Goal: Information Seeking & Learning: Learn about a topic

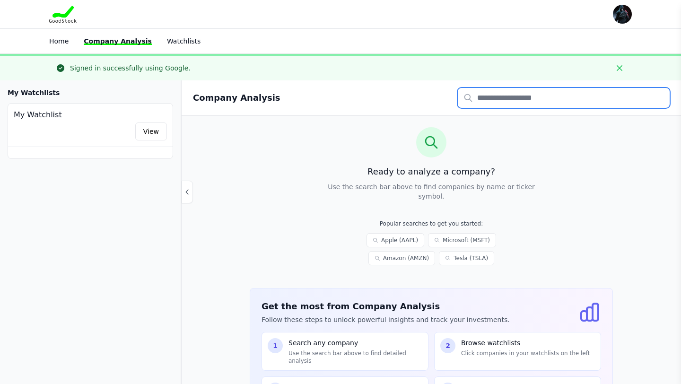
click at [485, 106] on input "text" at bounding box center [564, 98] width 212 height 20
type input "****"
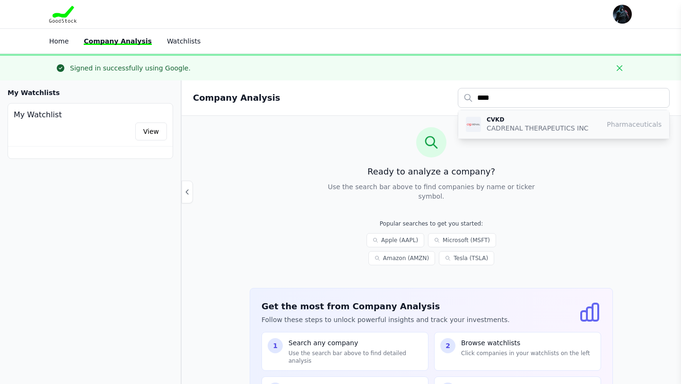
click at [531, 121] on p "CVKD" at bounding box center [537, 120] width 102 height 8
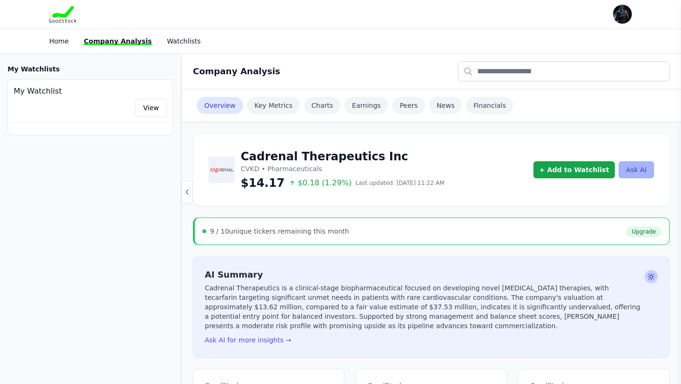
click at [638, 168] on button "Ask AI" at bounding box center [635, 169] width 35 height 17
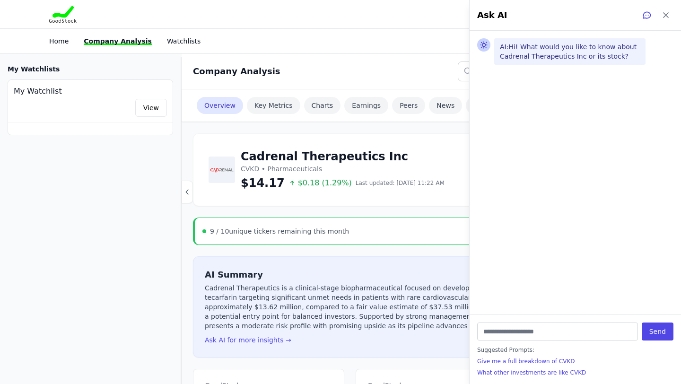
click at [670, 7] on div "Ask AI" at bounding box center [574, 15] width 211 height 31
click at [668, 8] on button at bounding box center [665, 15] width 15 height 15
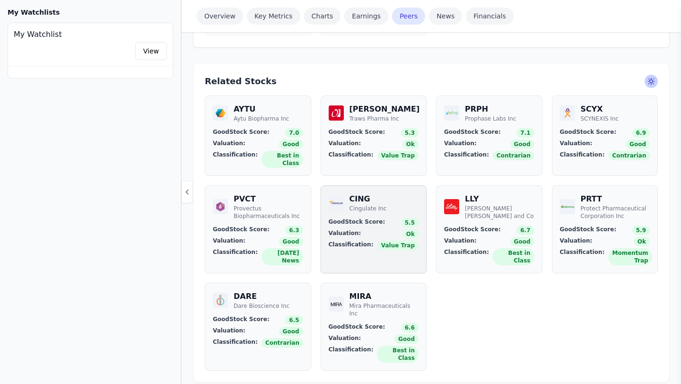
scroll to position [1138, 0]
